Goal: Task Accomplishment & Management: Use online tool/utility

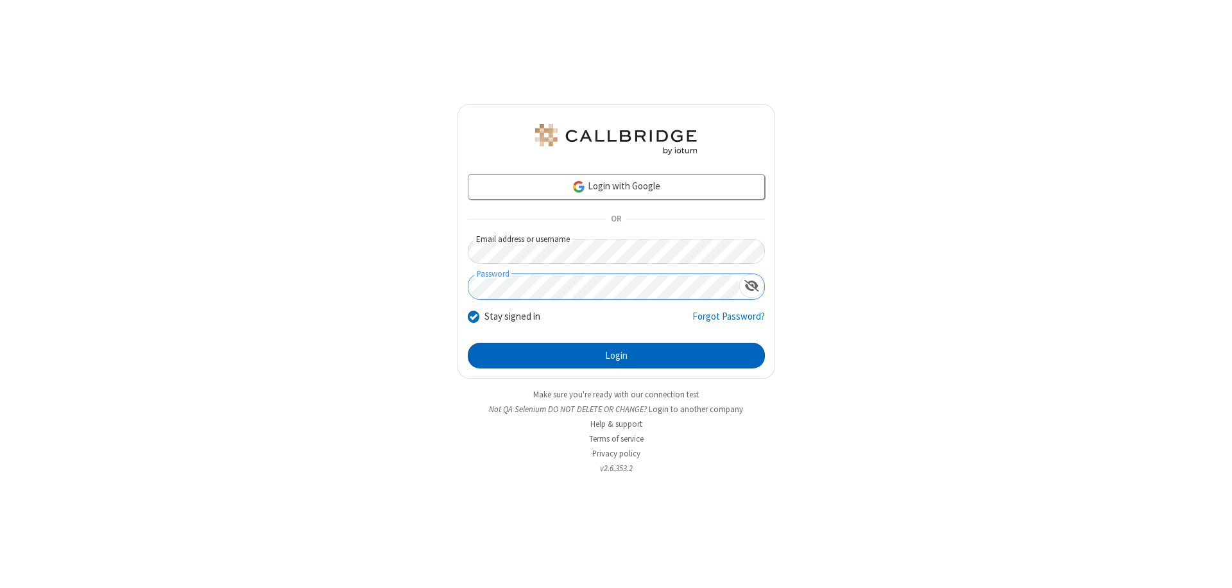
click at [616, 356] on button "Login" at bounding box center [616, 356] width 297 height 26
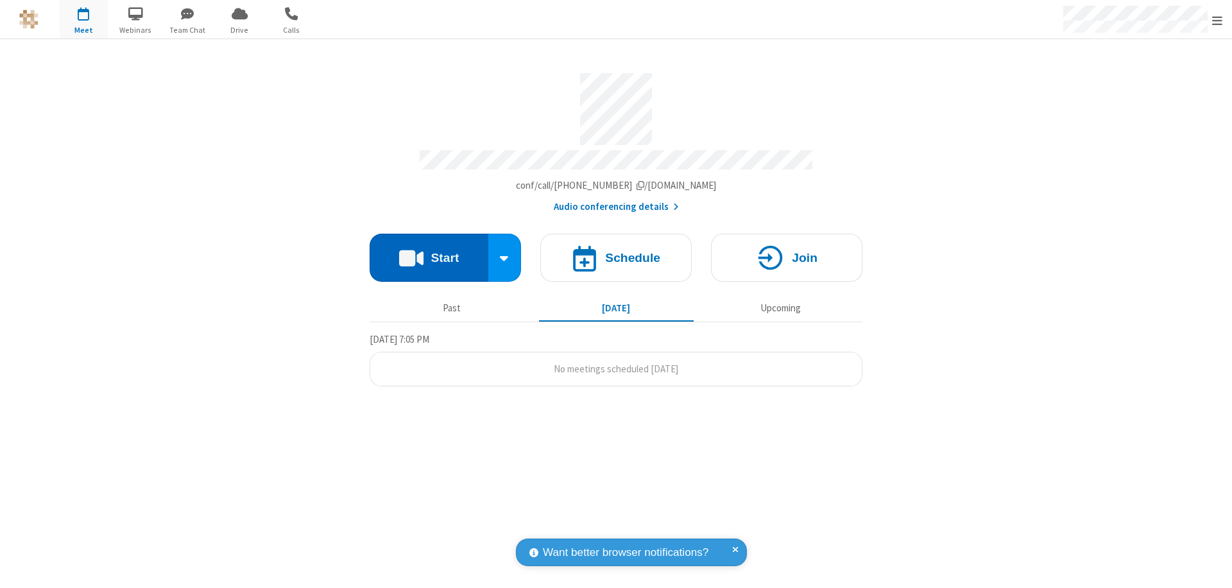
click at [429, 252] on button "Start" at bounding box center [429, 258] width 119 height 48
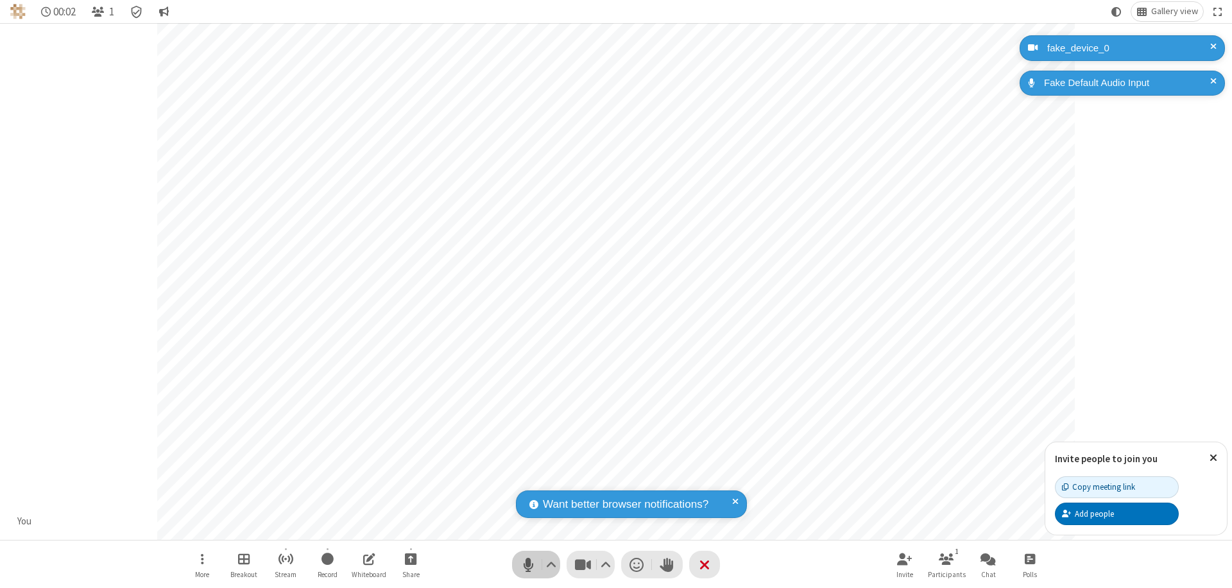
click at [528, 564] on span "Mute (⌘+Shift+A)" at bounding box center [528, 564] width 19 height 19
click at [528, 564] on span "Unmute (⌘+Shift+A)" at bounding box center [528, 564] width 19 height 19
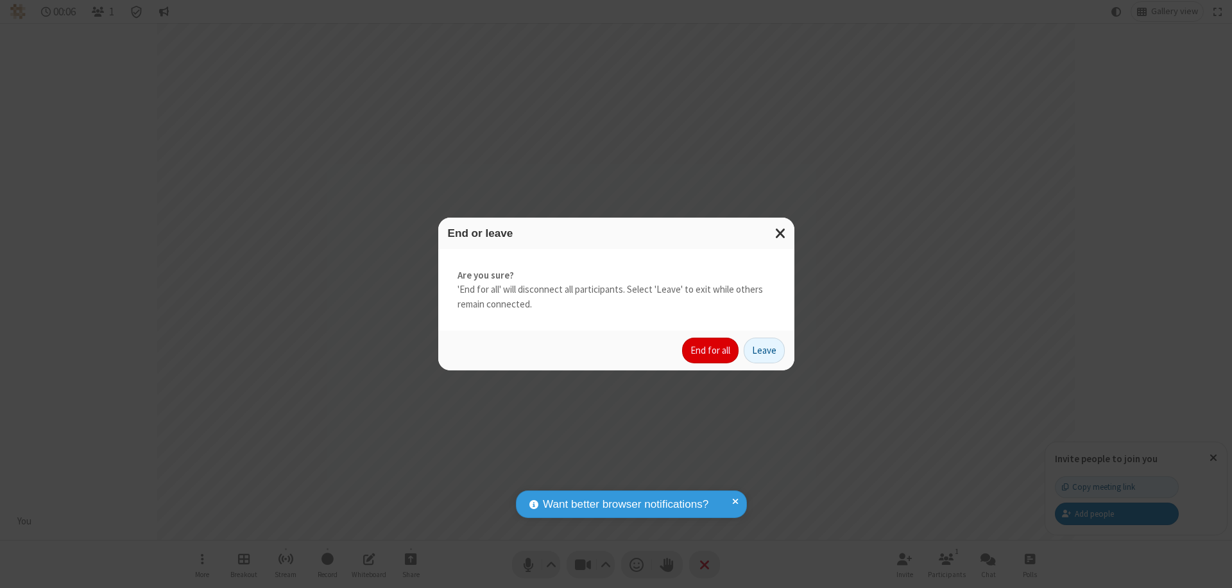
click at [711, 350] on button "End for all" at bounding box center [710, 351] width 56 height 26
